Goal: Information Seeking & Learning: Learn about a topic

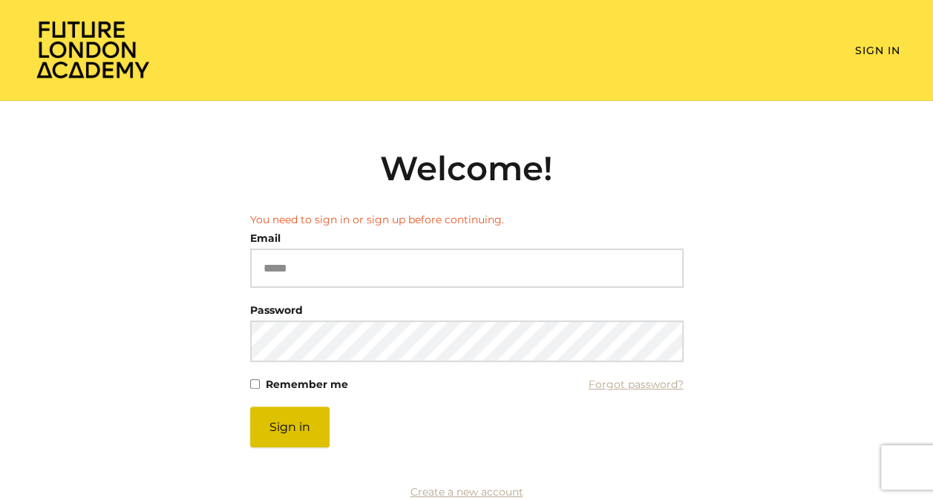
type input "**********"
click at [298, 418] on button "Sign in" at bounding box center [289, 427] width 79 height 41
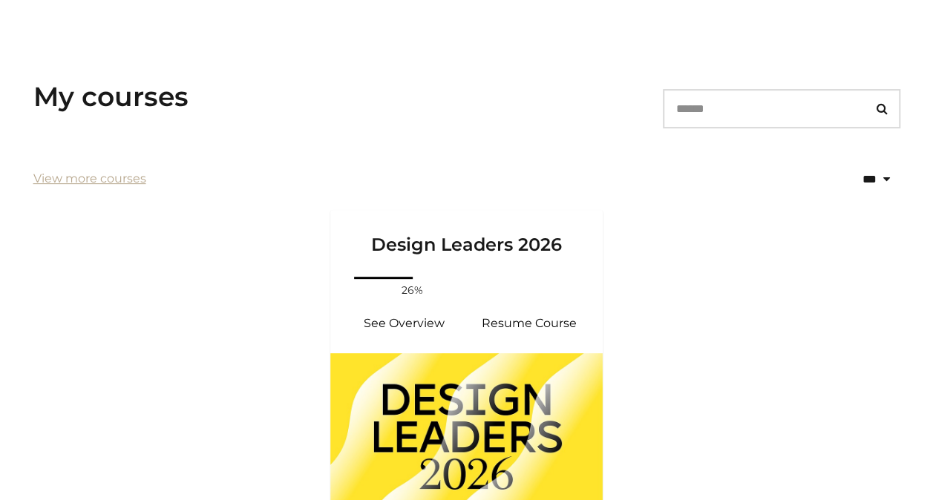
scroll to position [223, 0]
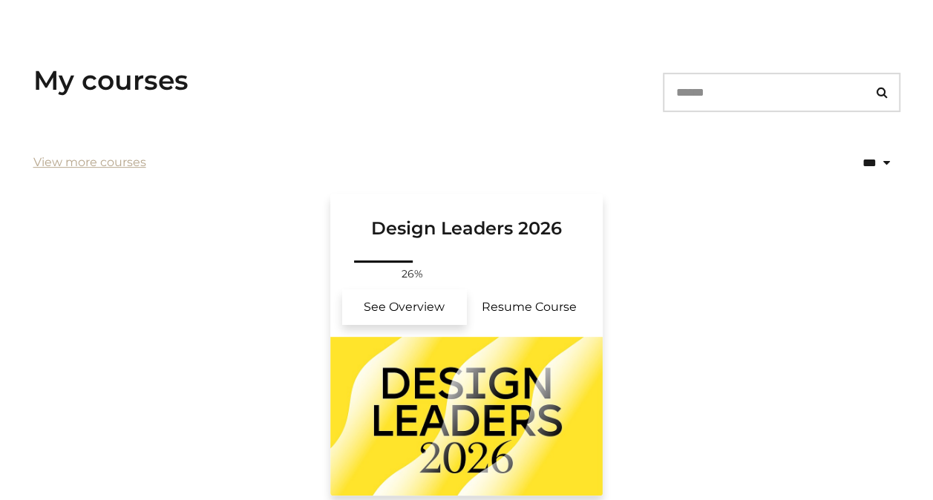
click at [413, 304] on link "See Overview" at bounding box center [404, 308] width 125 height 36
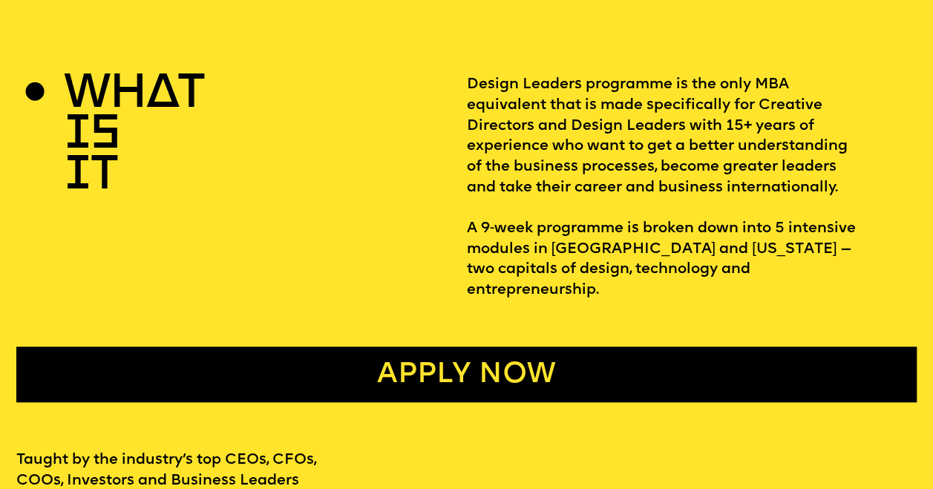
scroll to position [371, 0]
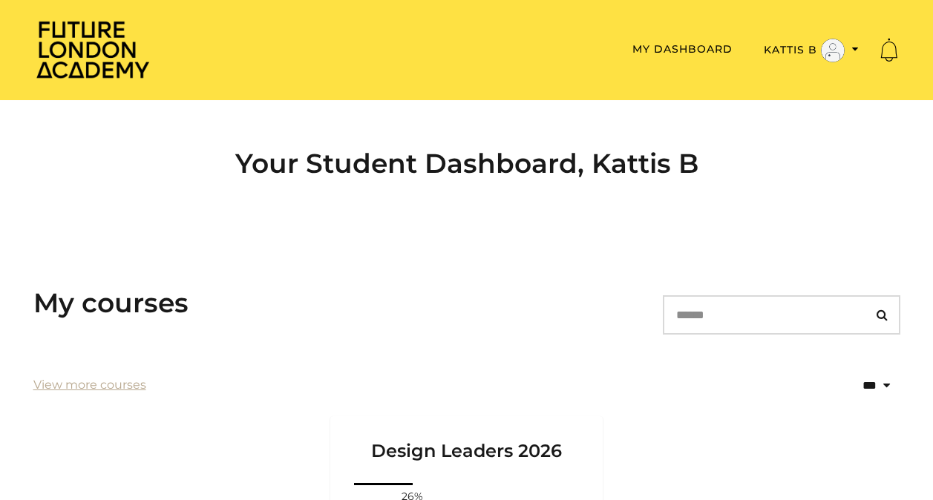
scroll to position [223, 0]
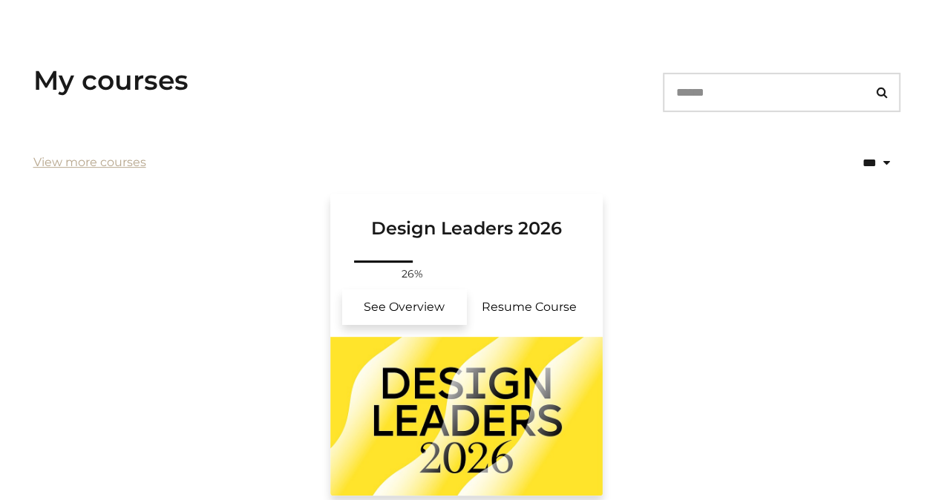
click at [439, 313] on link "See Overview" at bounding box center [404, 308] width 125 height 36
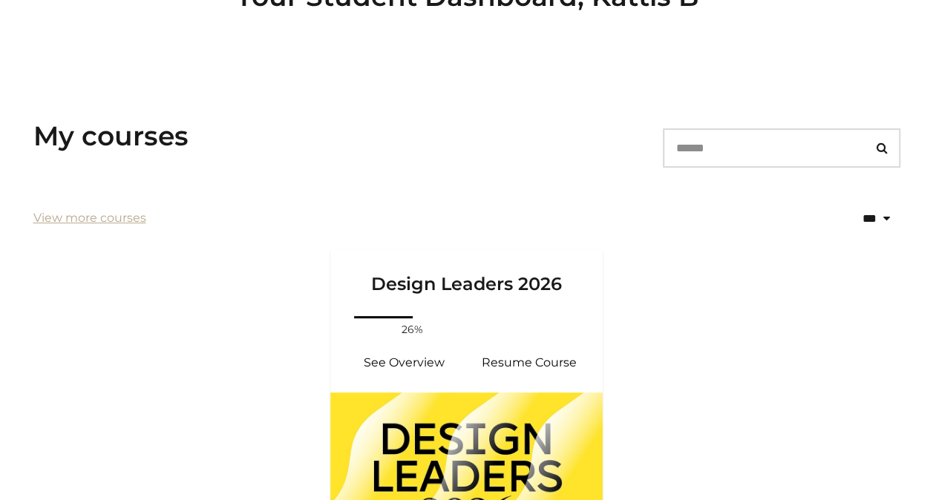
scroll to position [282, 0]
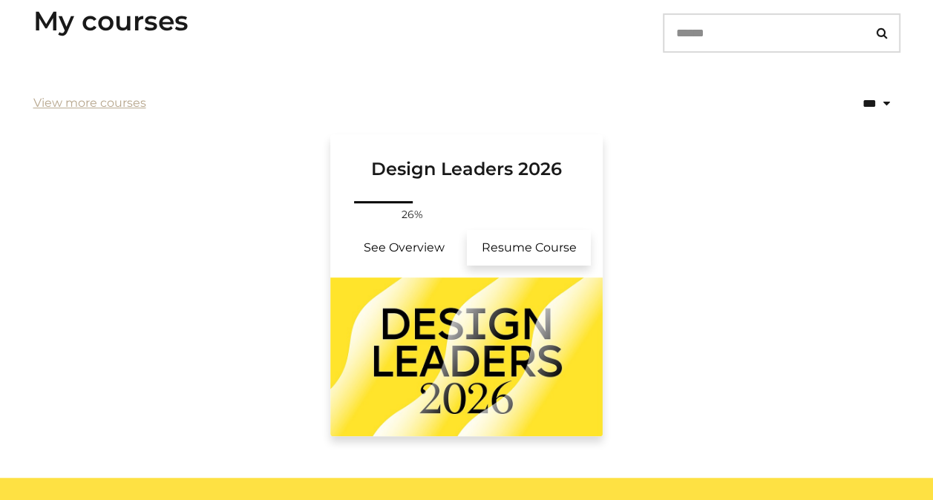
click at [494, 243] on link "Resume Course" at bounding box center [529, 248] width 125 height 36
